Goal: Transaction & Acquisition: Purchase product/service

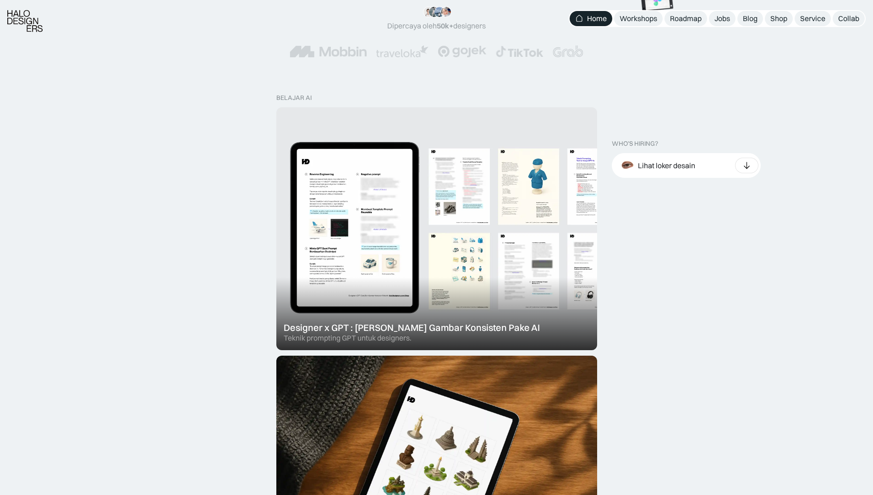
scroll to position [256, 0]
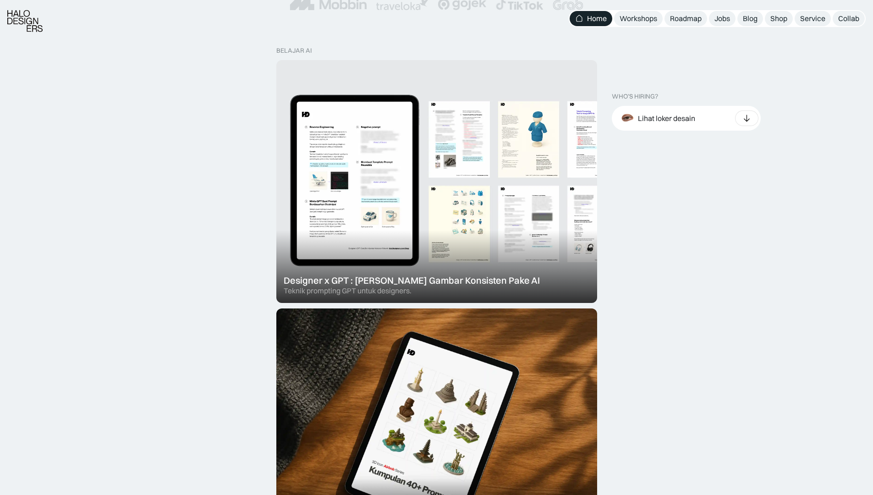
click at [419, 186] on div at bounding box center [436, 181] width 321 height 243
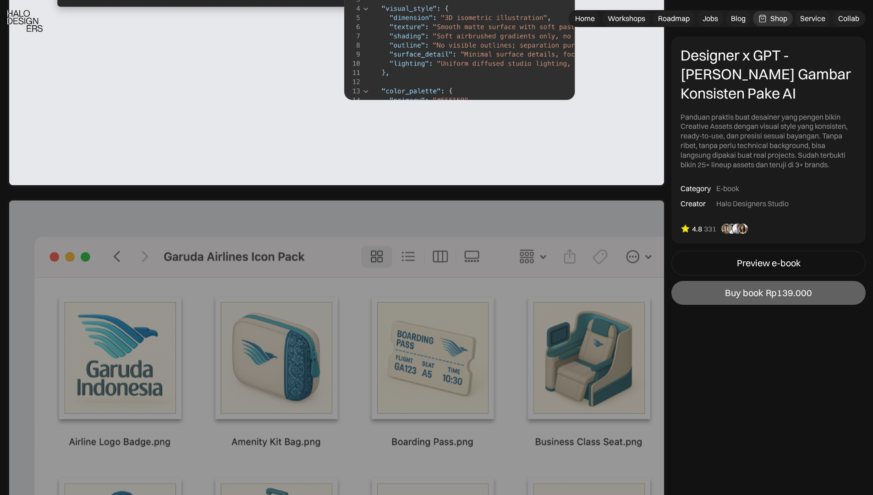
scroll to position [2623, 0]
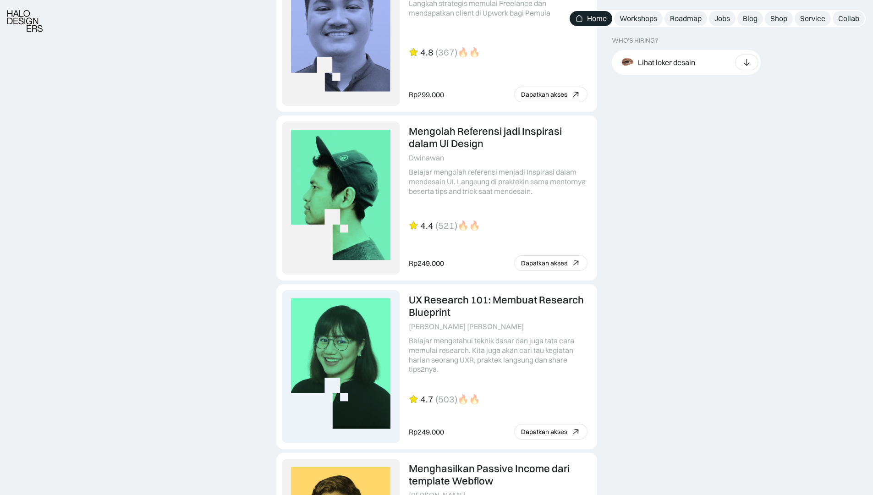
scroll to position [2085, 0]
